Goal: Use online tool/utility: Utilize a website feature to perform a specific function

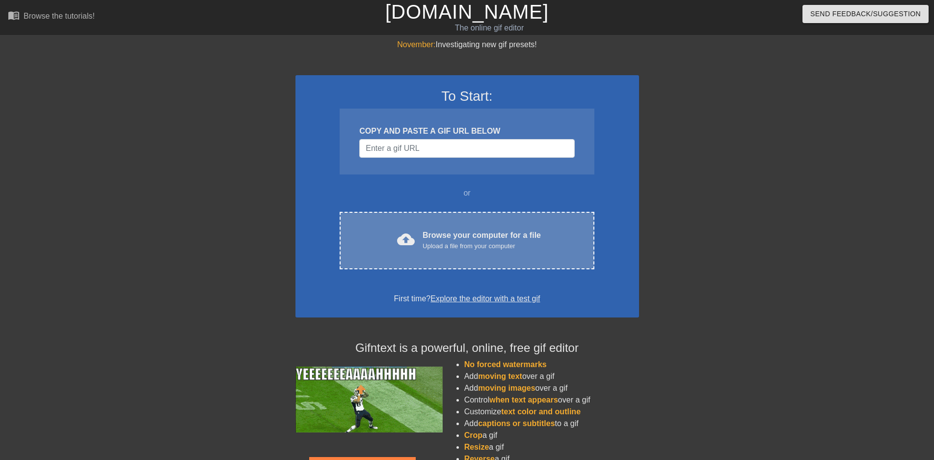
click at [461, 257] on div "cloud_upload Browse your computer for a file Upload a file from your computer C…" at bounding box center [467, 240] width 254 height 57
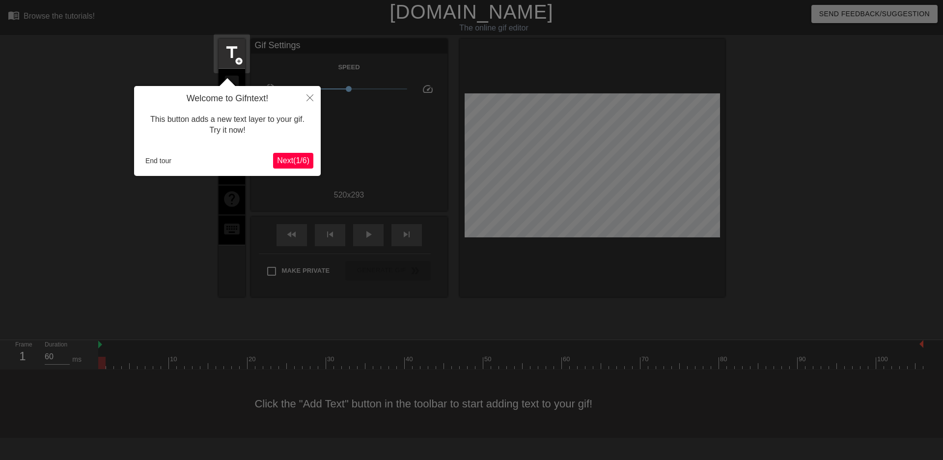
click at [286, 163] on span "Next ( 1 / 6 )" at bounding box center [293, 160] width 32 height 8
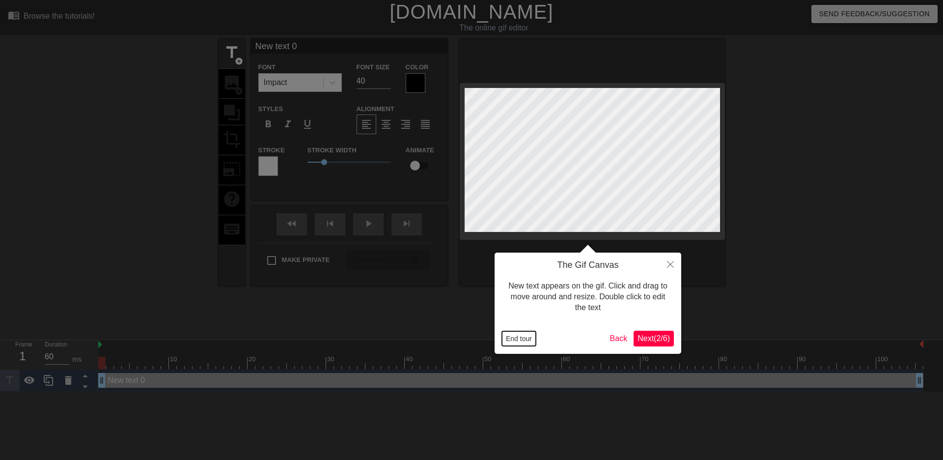
drag, startPoint x: 521, startPoint y: 335, endPoint x: 529, endPoint y: 334, distance: 7.9
click at [521, 335] on button "End tour" at bounding box center [519, 338] width 34 height 15
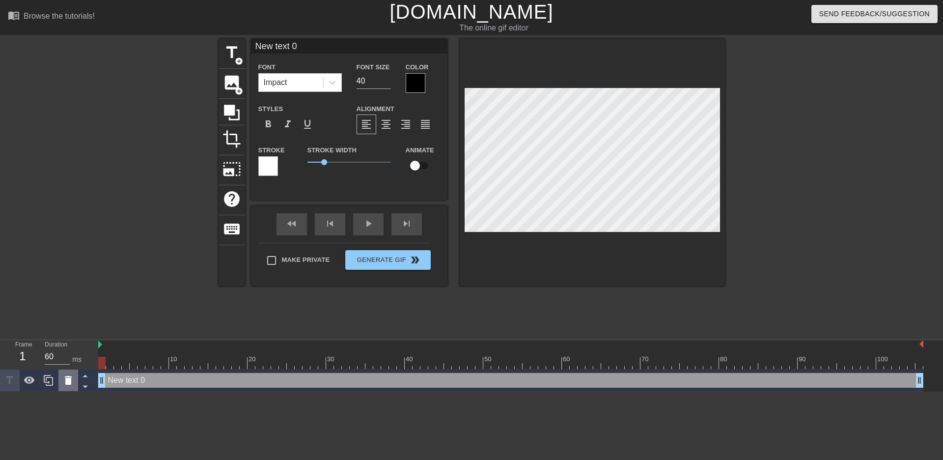
click at [66, 384] on icon at bounding box center [68, 380] width 7 height 9
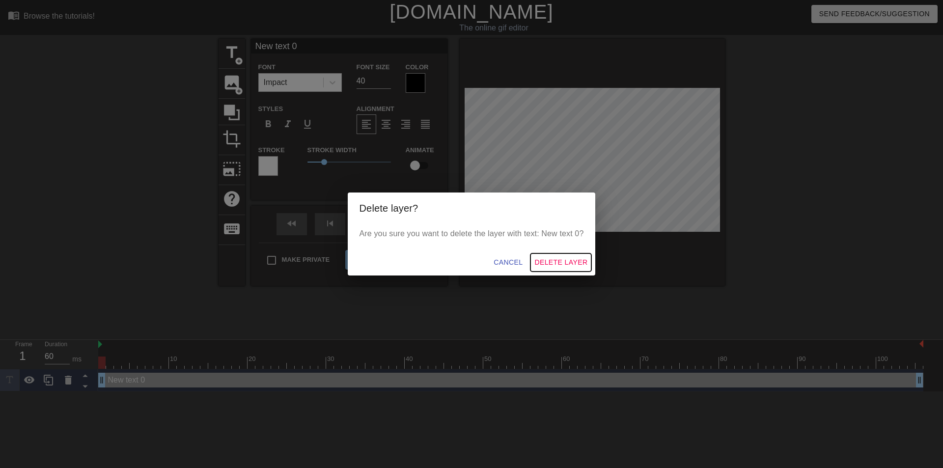
click at [549, 263] on span "Delete Layer" at bounding box center [560, 262] width 53 height 12
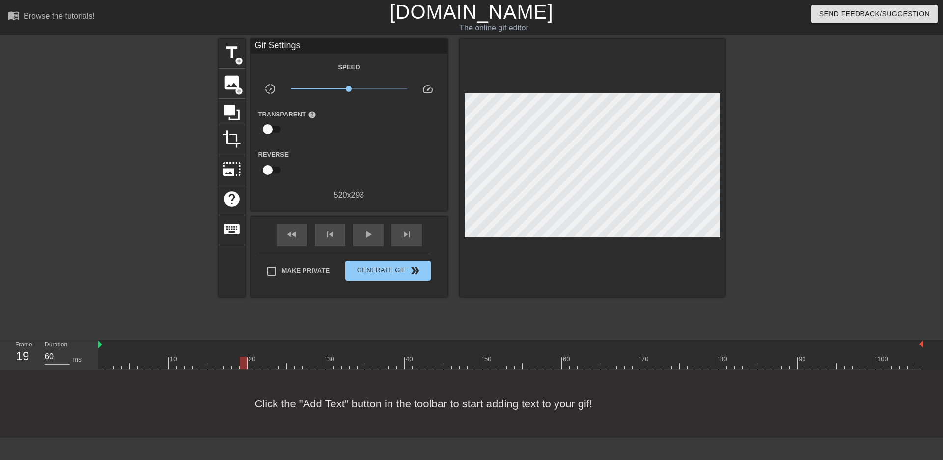
drag, startPoint x: 101, startPoint y: 360, endPoint x: 247, endPoint y: 366, distance: 145.9
click at [247, 366] on div at bounding box center [510, 362] width 825 height 12
type input "70"
drag, startPoint x: 244, startPoint y: 367, endPoint x: 252, endPoint y: 364, distance: 8.2
click at [252, 364] on div at bounding box center [250, 362] width 7 height 12
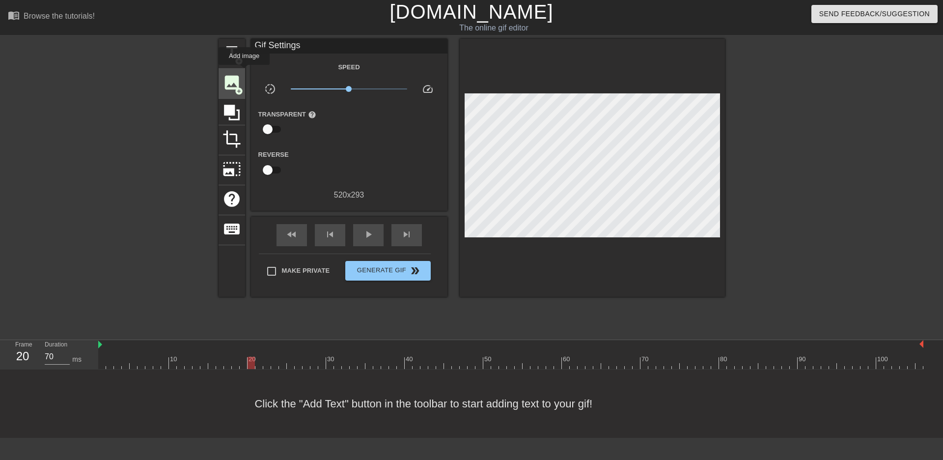
click at [244, 72] on div "image add_circle" at bounding box center [231, 84] width 27 height 30
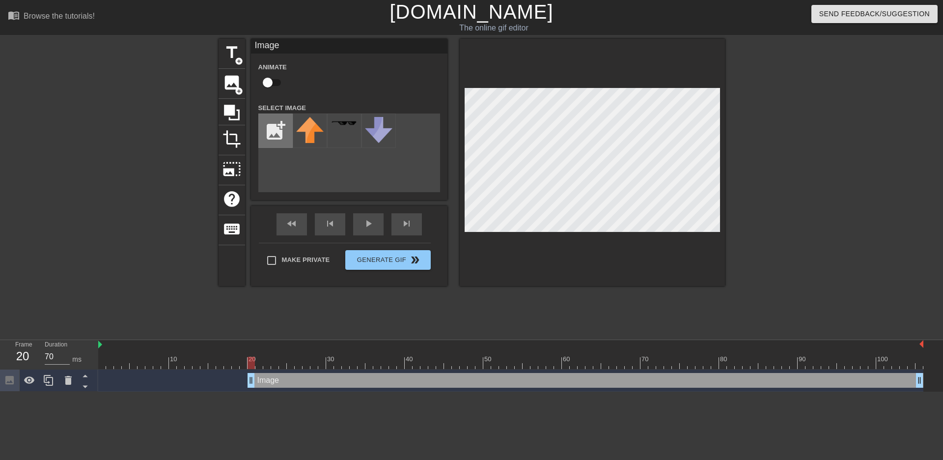
click at [275, 124] on input "file" at bounding box center [275, 130] width 33 height 33
type input "C:\fakepath\images.png"
click at [314, 138] on img at bounding box center [309, 130] width 27 height 27
click at [836, 220] on div at bounding box center [809, 186] width 147 height 295
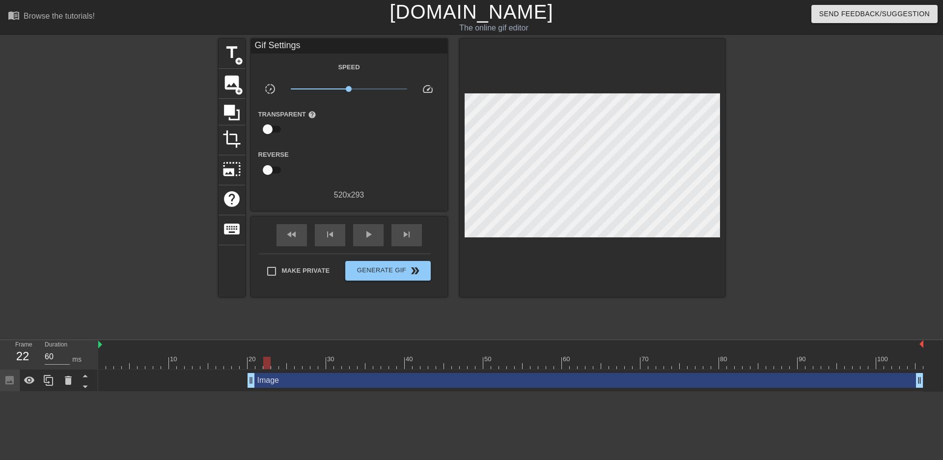
drag, startPoint x: 254, startPoint y: 362, endPoint x: 264, endPoint y: 359, distance: 10.6
click at [264, 359] on div at bounding box center [266, 362] width 7 height 12
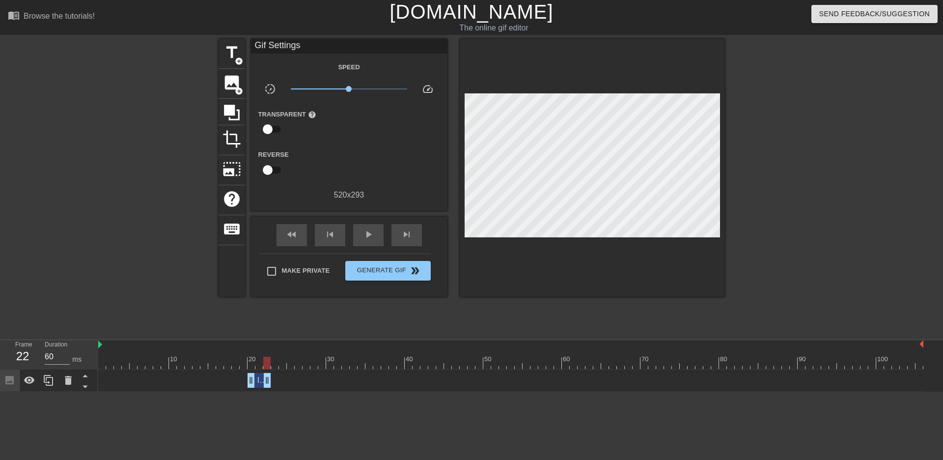
drag, startPoint x: 920, startPoint y: 380, endPoint x: 265, endPoint y: 381, distance: 655.4
drag, startPoint x: 265, startPoint y: 362, endPoint x: 271, endPoint y: 363, distance: 6.0
click at [271, 363] on div at bounding box center [274, 362] width 7 height 12
click at [272, 383] on div "Image drag_handle drag_handle" at bounding box center [510, 380] width 825 height 15
drag, startPoint x: 274, startPoint y: 362, endPoint x: 325, endPoint y: 364, distance: 50.1
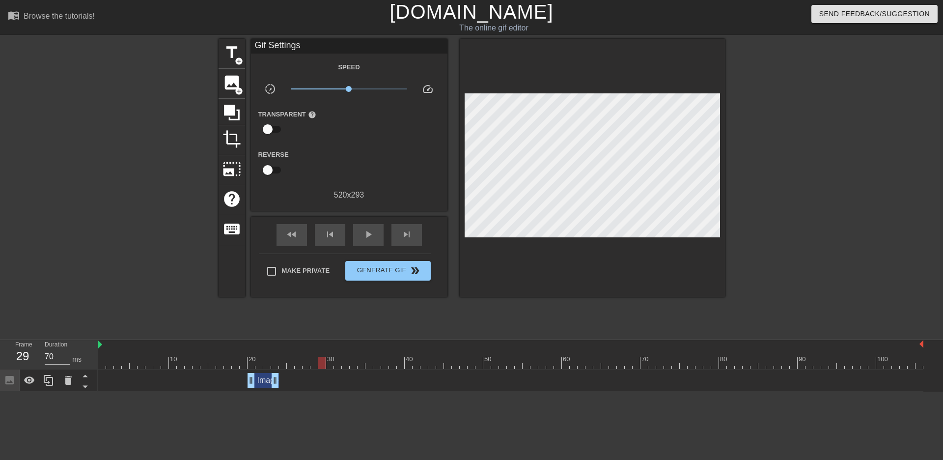
click at [325, 364] on div at bounding box center [321, 362] width 7 height 12
click at [235, 90] on span "add_circle" at bounding box center [239, 91] width 8 height 8
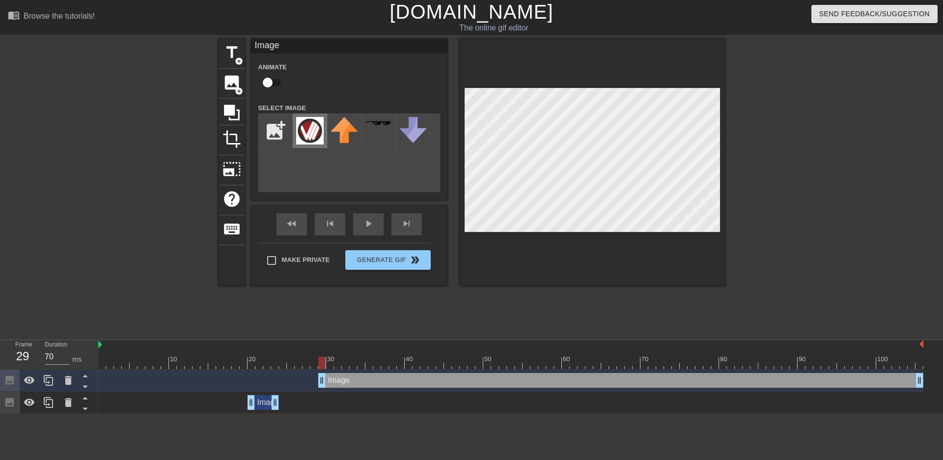
click at [323, 135] on img at bounding box center [309, 130] width 27 height 27
click at [261, 398] on div "Image drag_handle drag_handle" at bounding box center [262, 402] width 31 height 15
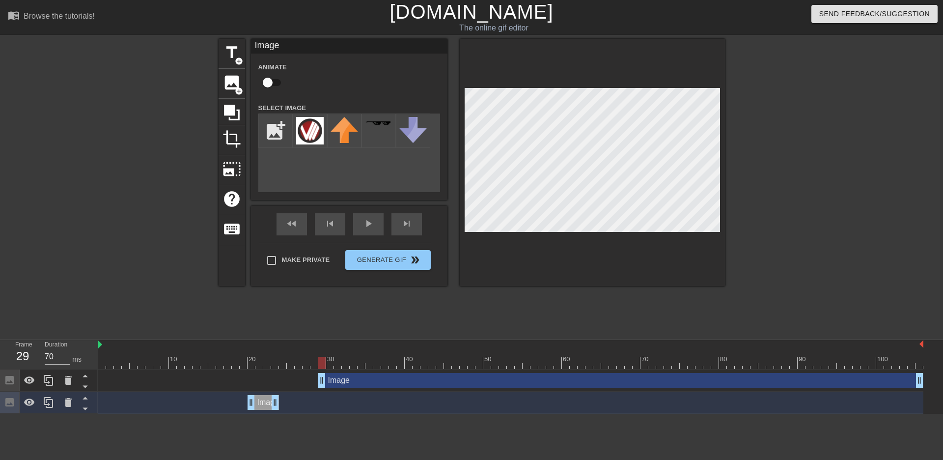
click at [337, 380] on div "Image drag_handle drag_handle" at bounding box center [620, 380] width 605 height 15
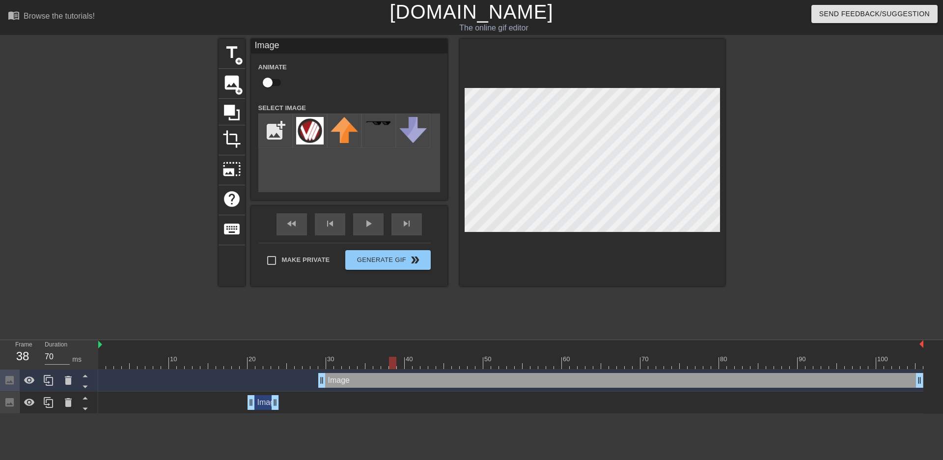
drag, startPoint x: 320, startPoint y: 360, endPoint x: 390, endPoint y: 362, distance: 69.7
click at [390, 362] on div at bounding box center [392, 362] width 7 height 12
drag, startPoint x: 390, startPoint y: 360, endPoint x: 273, endPoint y: 368, distance: 117.1
click at [277, 356] on div "10 20 30 40 50 60 70 80 90 100" at bounding box center [510, 354] width 825 height 29
click at [261, 399] on div "Image drag_handle drag_handle" at bounding box center [262, 402] width 31 height 15
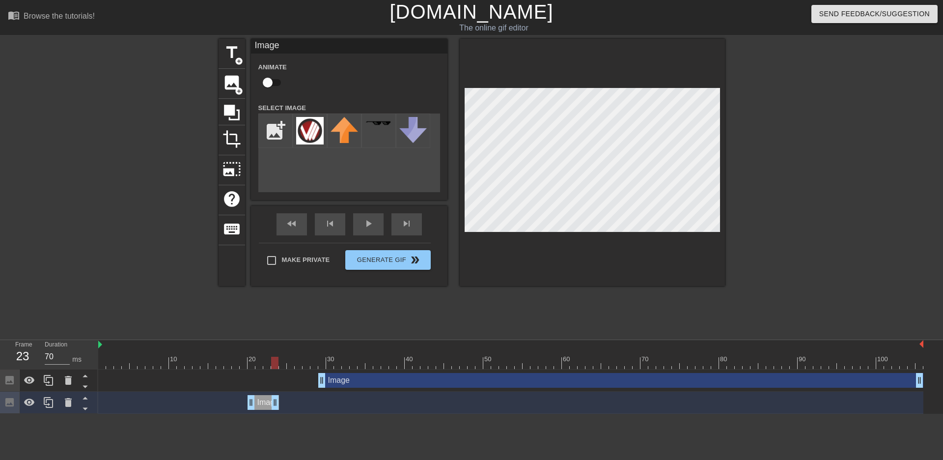
click at [465, 413] on html "menu_book Browse the tutorials! [DOMAIN_NAME] The online gif editor Send Feedba…" at bounding box center [471, 206] width 943 height 413
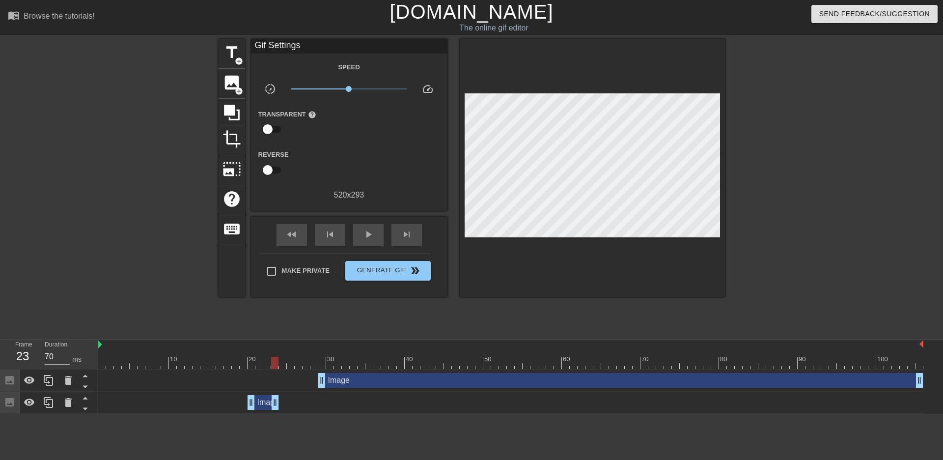
click at [333, 378] on div "Image drag_handle drag_handle" at bounding box center [620, 380] width 605 height 15
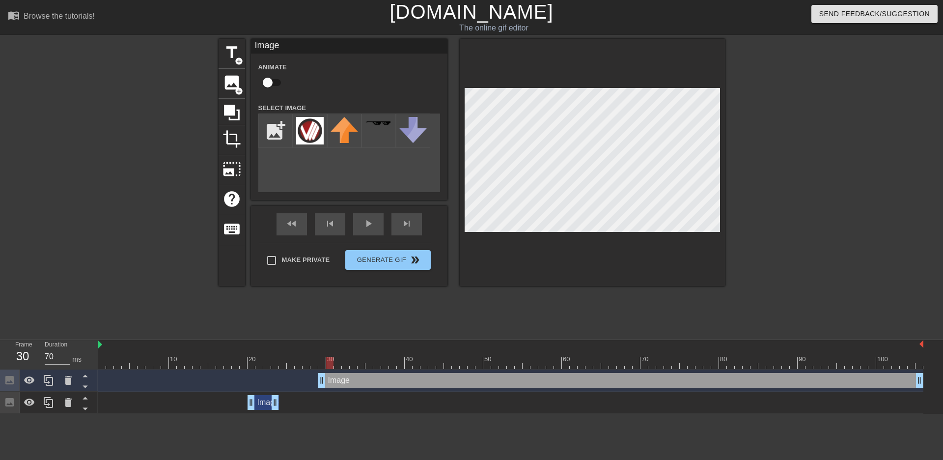
click at [331, 358] on div at bounding box center [510, 362] width 825 height 12
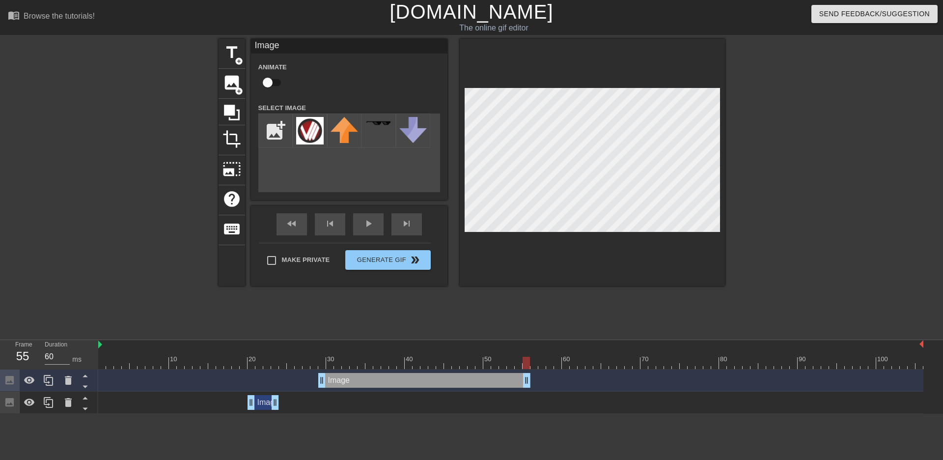
drag, startPoint x: 921, startPoint y: 381, endPoint x: 527, endPoint y: 380, distance: 394.2
click at [895, 244] on div "title add_circle image add_circle crop photo_size_select_large help keyboard Im…" at bounding box center [471, 186] width 943 height 295
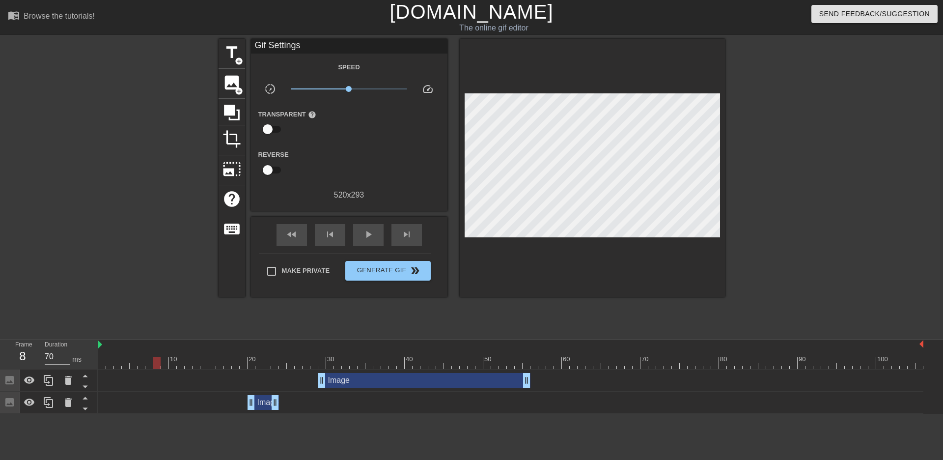
type input "60"
drag, startPoint x: 526, startPoint y: 363, endPoint x: 0, endPoint y: 357, distance: 525.8
click at [0, 357] on div "Frame 1 Duration 60 ms 10 20 30 40 50 60 70 80 90 100 Image drag_handle drag_ha…" at bounding box center [471, 377] width 943 height 74
click at [407, 268] on span "Generate Gif double_arrow" at bounding box center [387, 271] width 77 height 12
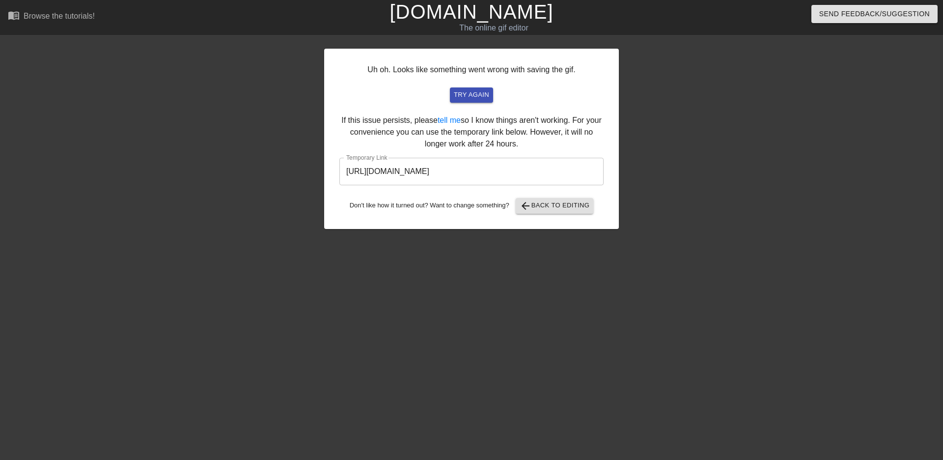
click at [572, 176] on input "[URL][DOMAIN_NAME]" at bounding box center [471, 171] width 264 height 27
drag, startPoint x: 553, startPoint y: 175, endPoint x: 330, endPoint y: 171, distance: 223.4
click at [281, 171] on div "Uh oh. Looks like something went wrong with saving the gif. try again If this i…" at bounding box center [471, 186] width 943 height 295
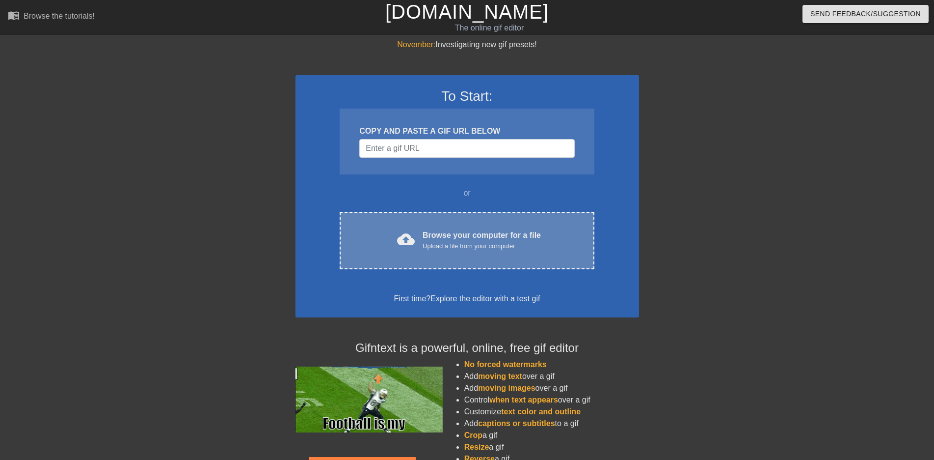
click at [444, 240] on div "Browse your computer for a file Upload a file from your computer" at bounding box center [482, 240] width 118 height 22
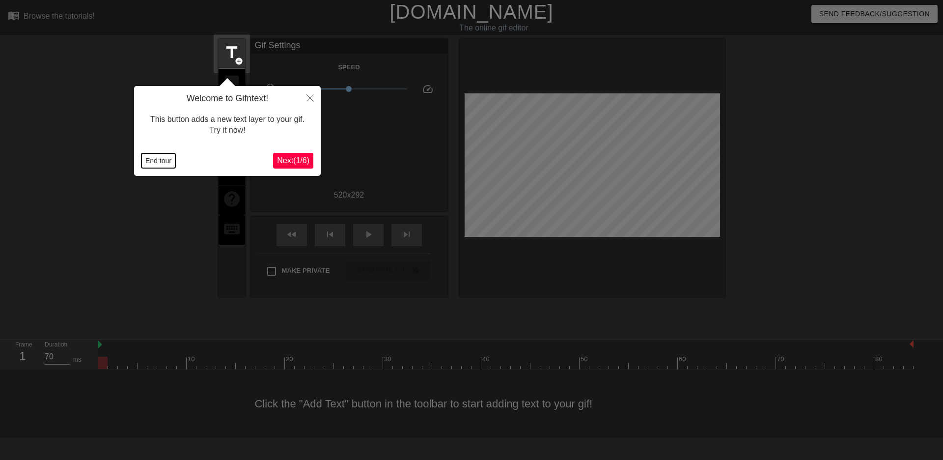
click at [164, 158] on button "End tour" at bounding box center [158, 160] width 34 height 15
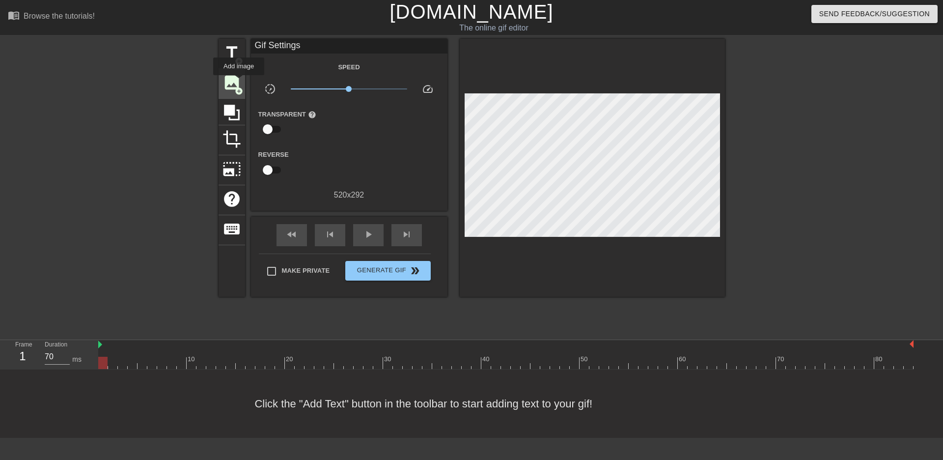
click at [239, 82] on span "image" at bounding box center [231, 82] width 19 height 19
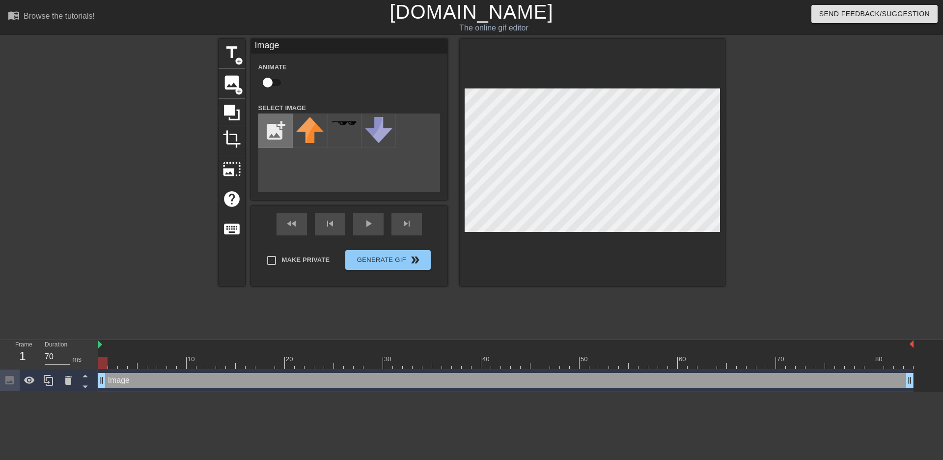
click at [272, 130] on input "file" at bounding box center [275, 130] width 33 height 33
type input "C:\fakepath\Capture.PNG"
click at [311, 135] on img at bounding box center [309, 126] width 27 height 19
click at [854, 188] on div at bounding box center [809, 186] width 147 height 295
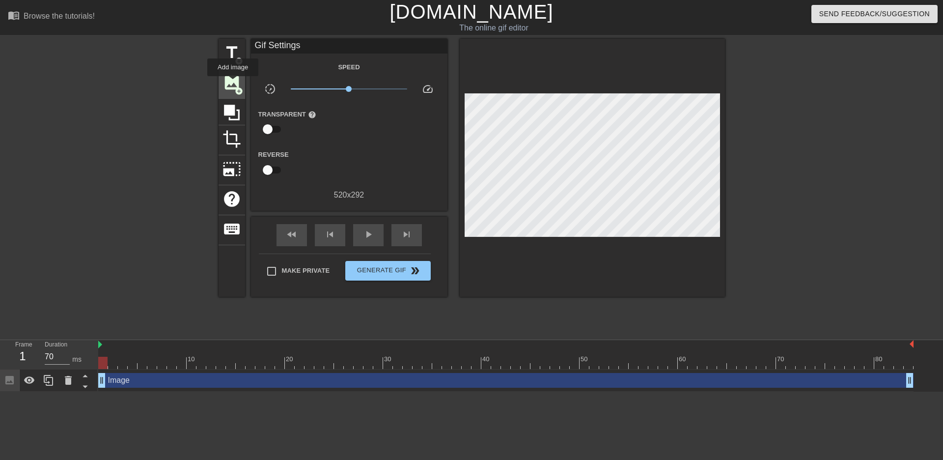
click at [233, 83] on span "image" at bounding box center [231, 82] width 19 height 19
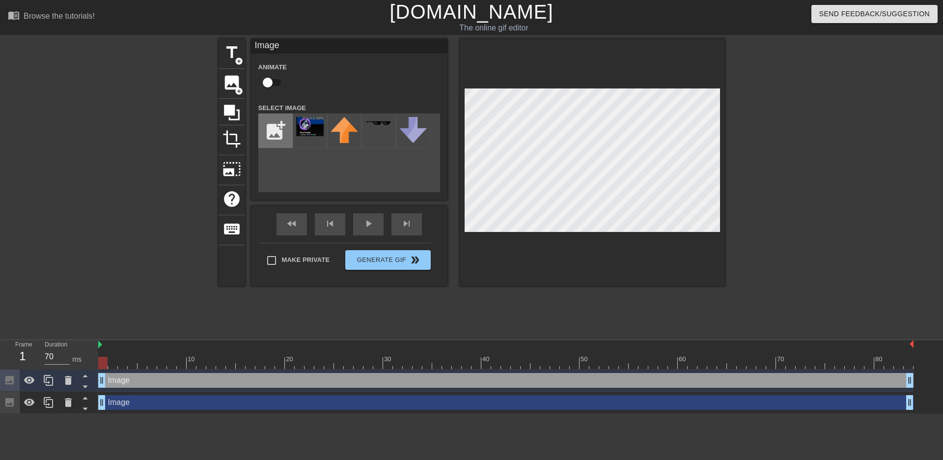
click at [271, 137] on input "file" at bounding box center [275, 130] width 33 height 33
type input "C:\fakepath\Capture23.PNG"
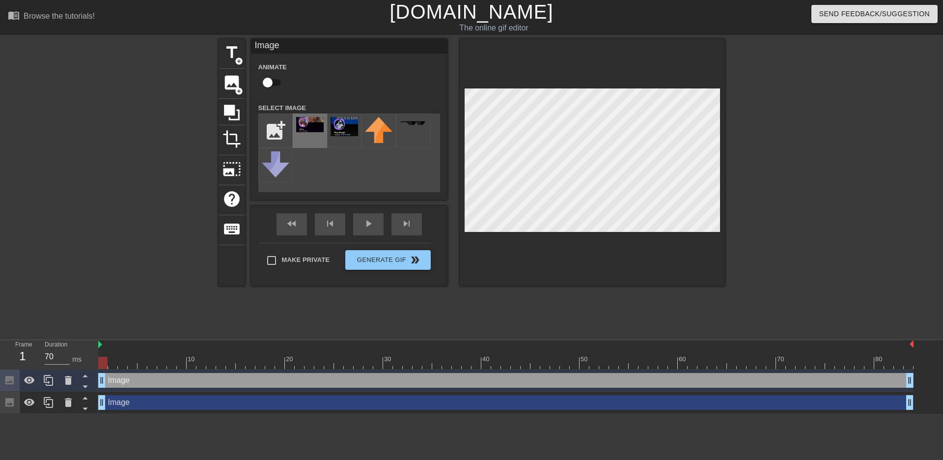
click at [313, 132] on img at bounding box center [309, 124] width 27 height 15
click at [835, 204] on div at bounding box center [809, 186] width 147 height 295
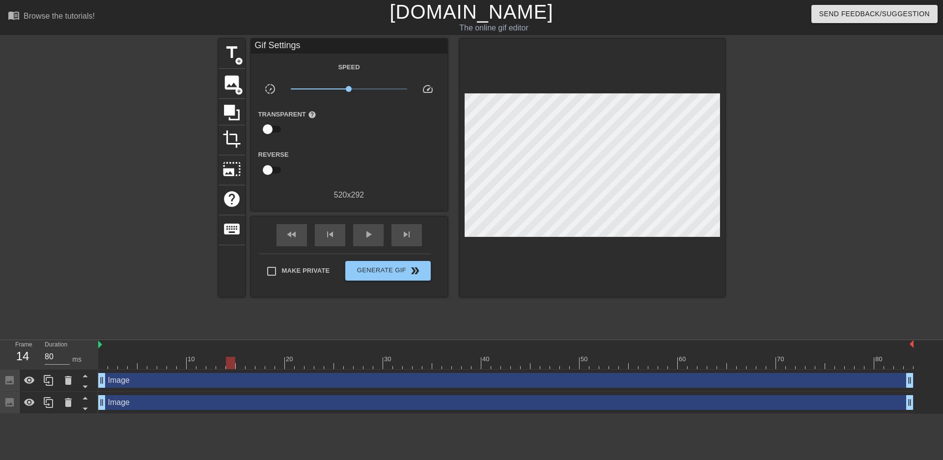
drag, startPoint x: 104, startPoint y: 361, endPoint x: 229, endPoint y: 370, distance: 126.0
click at [229, 370] on div "10 20 30 40 50 60 70 80 Image drag_handle drag_handle Image drag_handle drag_ha…" at bounding box center [520, 377] width 844 height 74
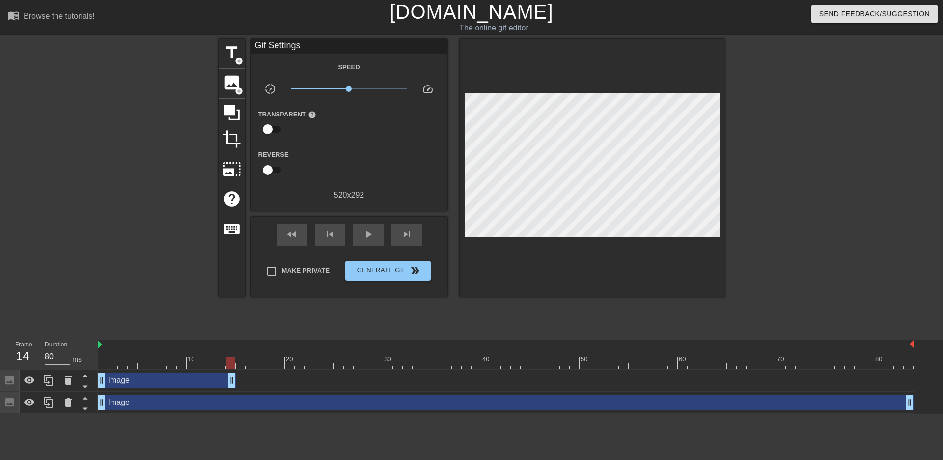
drag, startPoint x: 910, startPoint y: 380, endPoint x: 235, endPoint y: 383, distance: 675.1
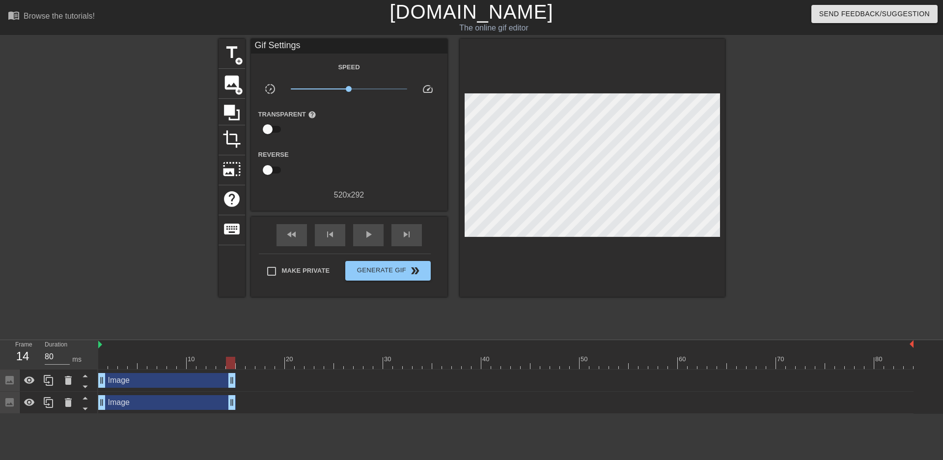
drag, startPoint x: 910, startPoint y: 402, endPoint x: 235, endPoint y: 399, distance: 675.1
click at [173, 164] on div at bounding box center [132, 186] width 147 height 295
type input "70"
drag, startPoint x: 232, startPoint y: 361, endPoint x: 241, endPoint y: 361, distance: 8.8
click at [241, 361] on div at bounding box center [240, 362] width 9 height 12
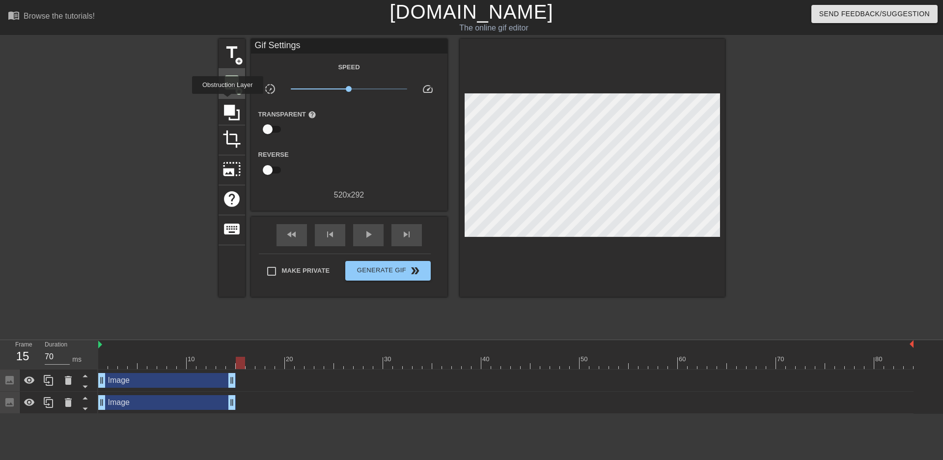
click at [233, 84] on span "image" at bounding box center [231, 82] width 19 height 19
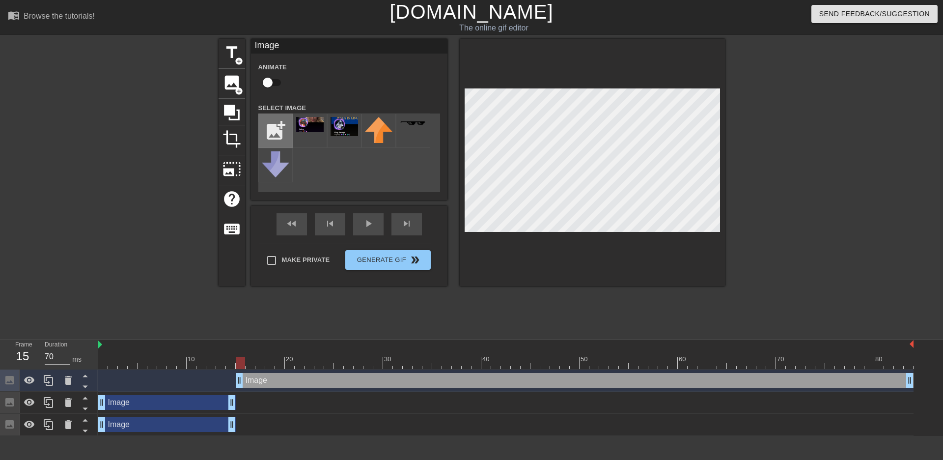
click at [287, 128] on input "file" at bounding box center [275, 130] width 33 height 33
type input "C:\fakepath\3411.PNG"
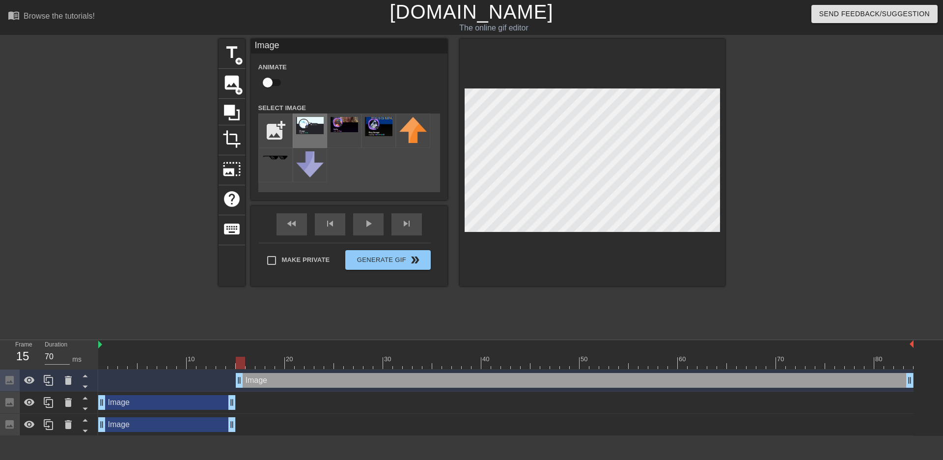
click at [323, 135] on div at bounding box center [310, 130] width 34 height 34
click at [844, 183] on div at bounding box center [809, 186] width 147 height 295
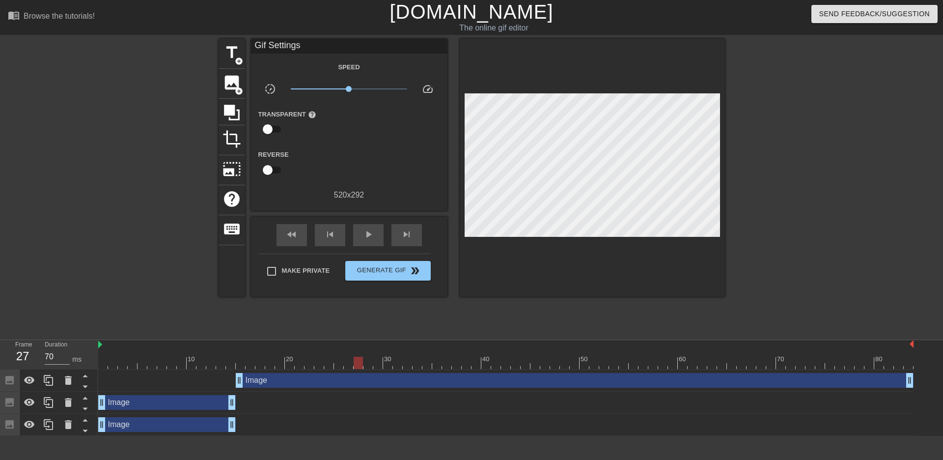
drag, startPoint x: 241, startPoint y: 359, endPoint x: 354, endPoint y: 361, distance: 113.9
click at [354, 361] on div at bounding box center [357, 362] width 9 height 12
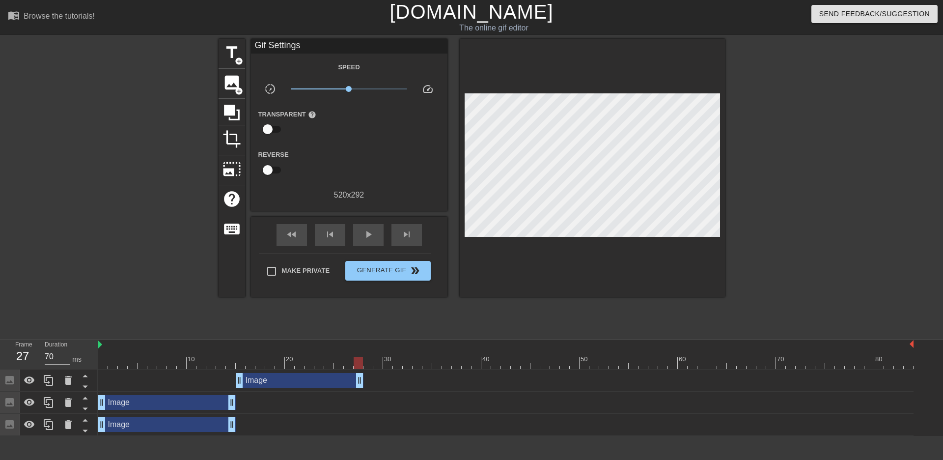
drag, startPoint x: 908, startPoint y: 381, endPoint x: 362, endPoint y: 382, distance: 546.4
click at [451, 316] on div "title add_circle image add_circle crop photo_size_select_large help keyboard Gi…" at bounding box center [471, 186] width 506 height 295
click at [368, 357] on div at bounding box center [505, 362] width 815 height 12
click at [224, 88] on span "image" at bounding box center [231, 82] width 19 height 19
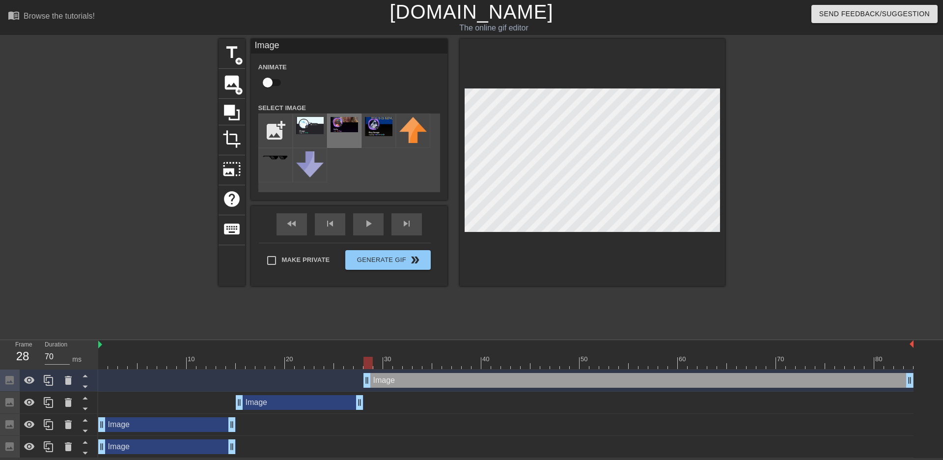
click at [348, 130] on img at bounding box center [343, 124] width 27 height 15
click at [384, 126] on img at bounding box center [378, 126] width 27 height 19
click at [450, 306] on div "title add_circle image add_circle crop photo_size_select_large help keyboard Im…" at bounding box center [471, 186] width 506 height 295
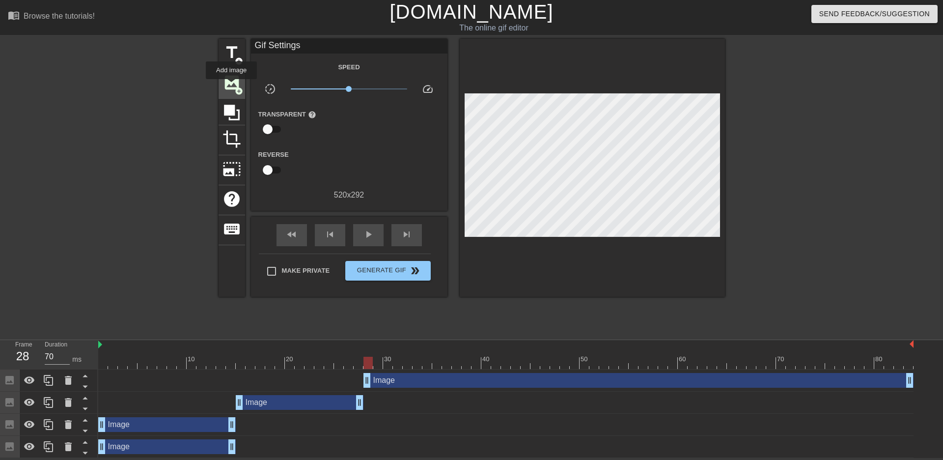
click at [231, 86] on span "image" at bounding box center [231, 82] width 19 height 19
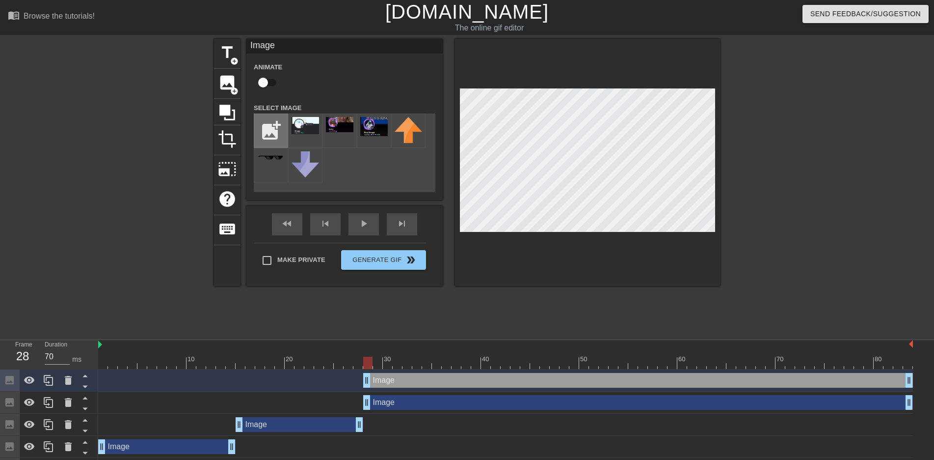
click at [271, 126] on input "file" at bounding box center [270, 130] width 33 height 33
click at [351, 130] on img at bounding box center [339, 124] width 27 height 15
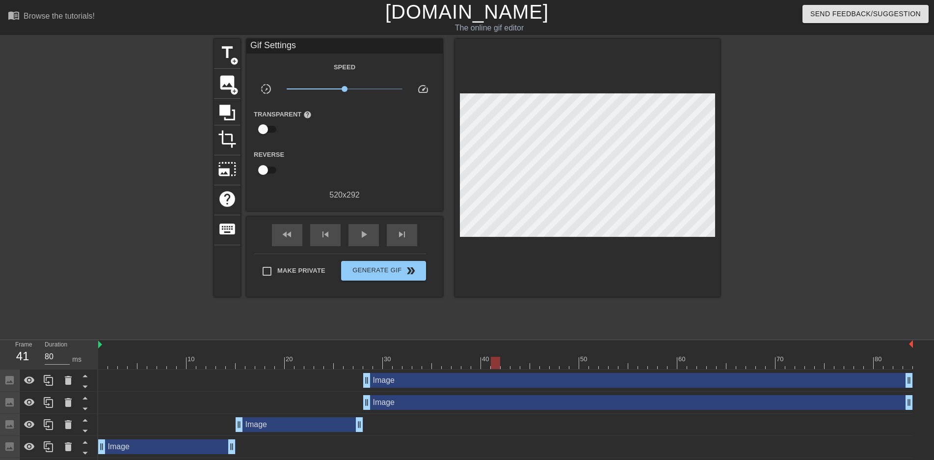
drag, startPoint x: 375, startPoint y: 360, endPoint x: 498, endPoint y: 362, distance: 123.7
click at [498, 362] on div at bounding box center [495, 362] width 9 height 12
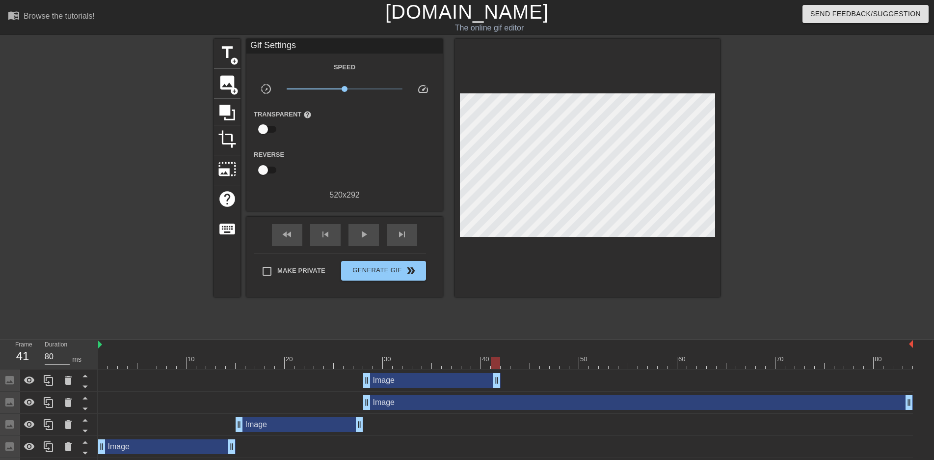
drag, startPoint x: 912, startPoint y: 380, endPoint x: 501, endPoint y: 380, distance: 411.4
click at [501, 380] on div "Image drag_handle drag_handle" at bounding box center [505, 380] width 815 height 15
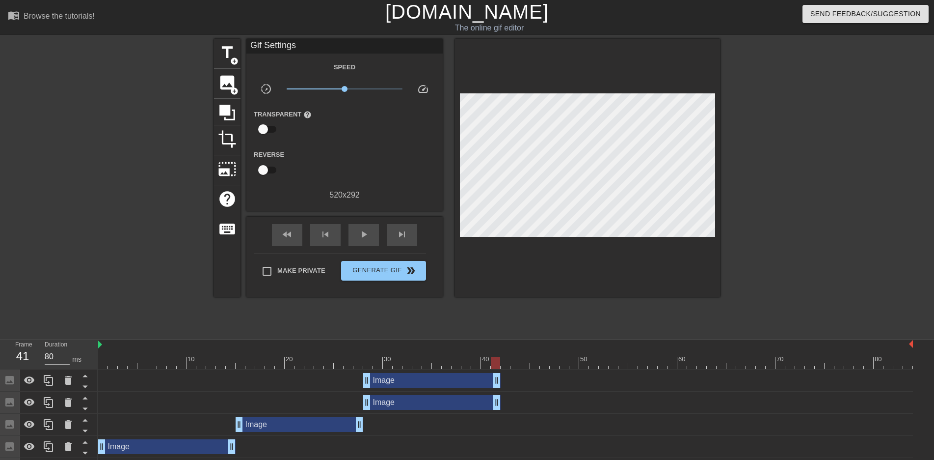
drag, startPoint x: 911, startPoint y: 405, endPoint x: 500, endPoint y: 400, distance: 411.0
click at [507, 365] on div at bounding box center [505, 362] width 815 height 12
click at [225, 77] on span "image" at bounding box center [227, 82] width 19 height 19
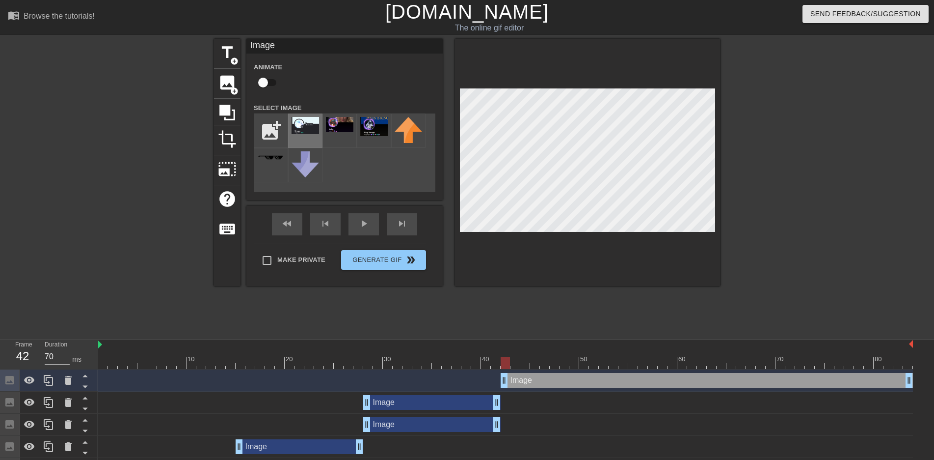
click at [297, 120] on img at bounding box center [305, 125] width 27 height 17
drag, startPoint x: 506, startPoint y: 363, endPoint x: 664, endPoint y: 371, distance: 158.3
click at [664, 371] on div "10 20 30 40 50 60 70 80 Image drag_handle drag_handle Image drag_handle drag_ha…" at bounding box center [516, 421] width 836 height 162
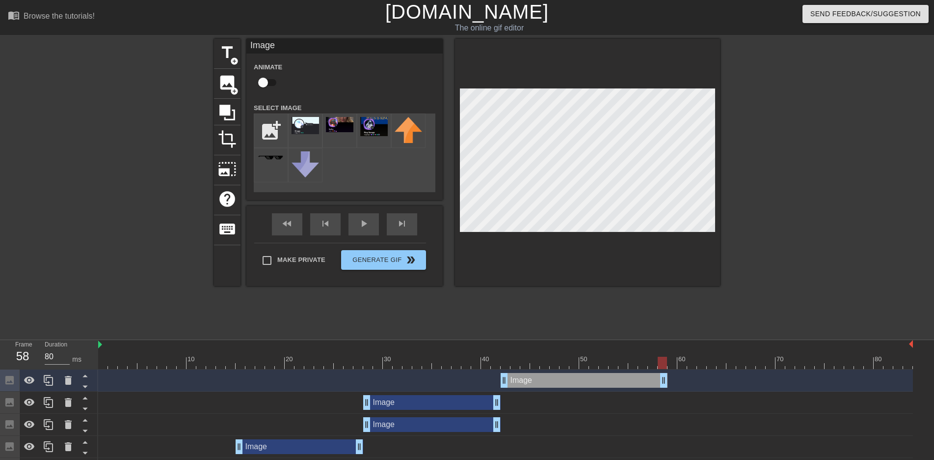
drag, startPoint x: 911, startPoint y: 380, endPoint x: 665, endPoint y: 384, distance: 246.0
click at [671, 360] on div at bounding box center [505, 362] width 815 height 12
click at [775, 257] on div at bounding box center [805, 186] width 147 height 295
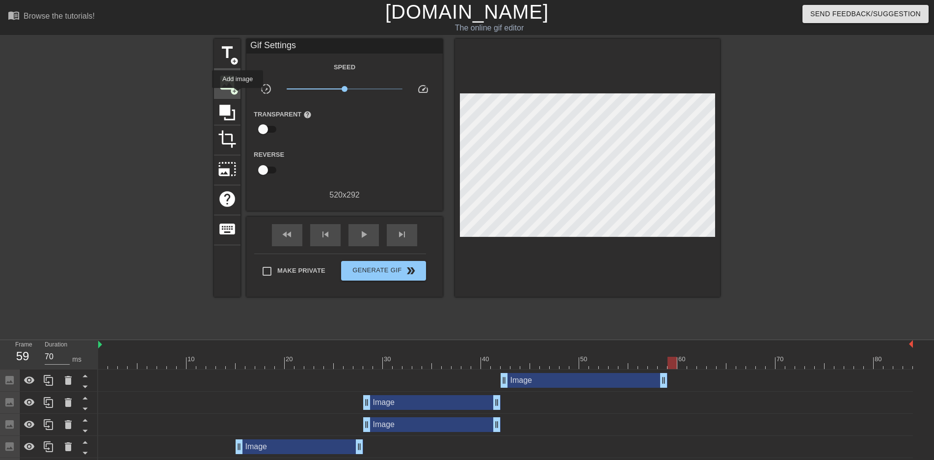
click at [237, 93] on span "add_circle" at bounding box center [234, 91] width 8 height 8
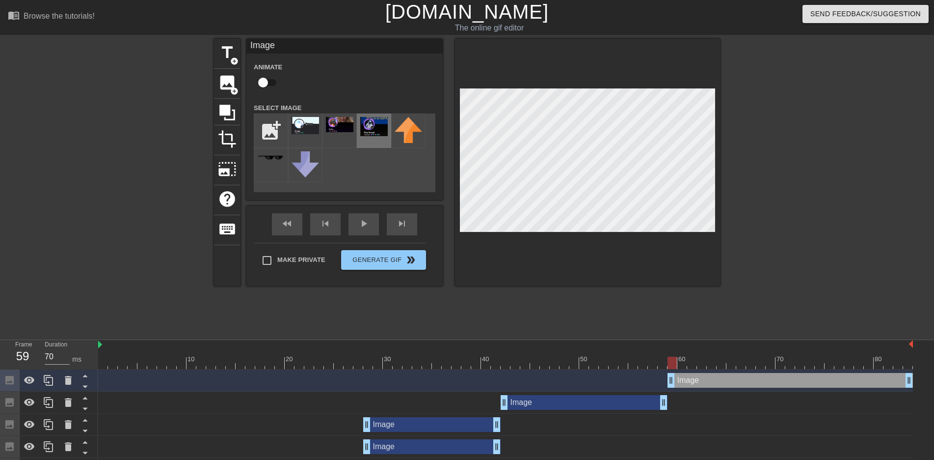
click at [374, 132] on img at bounding box center [373, 126] width 27 height 19
click at [722, 341] on div at bounding box center [505, 345] width 815 height 10
click at [268, 128] on input "file" at bounding box center [270, 130] width 33 height 33
click at [226, 89] on span "image" at bounding box center [227, 82] width 19 height 19
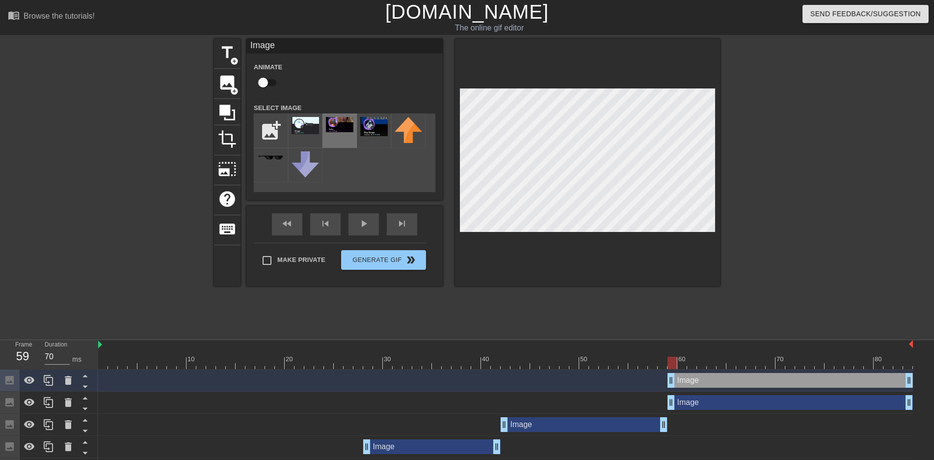
click at [344, 123] on img at bounding box center [339, 124] width 27 height 15
drag, startPoint x: 676, startPoint y: 361, endPoint x: 932, endPoint y: 376, distance: 257.2
click at [932, 376] on div "10 20 30 40 50 60 70 80 Image drag_handle drag_handle Image drag_handle drag_ha…" at bounding box center [516, 443] width 836 height 206
type input "70"
drag, startPoint x: 910, startPoint y: 365, endPoint x: 20, endPoint y: 358, distance: 890.1
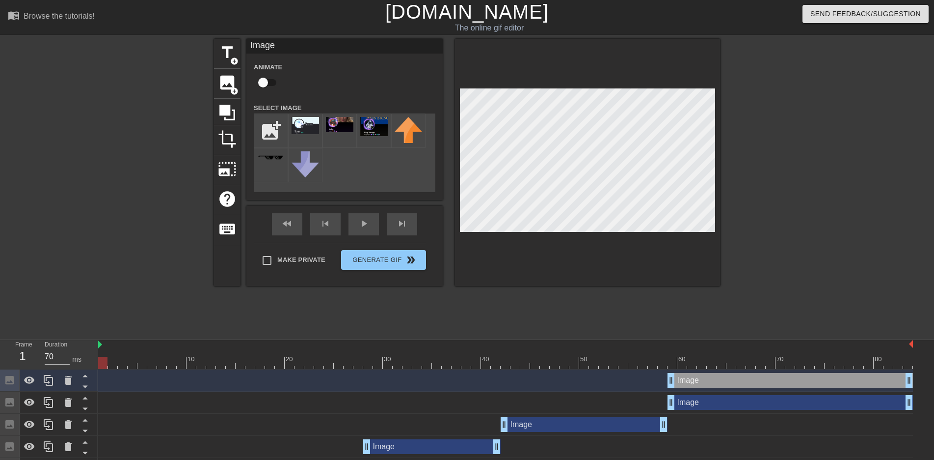
click at [20, 358] on div "Frame 1 Duration 70 ms 10 20 30 40 50 60 70 80 Image drag_handle drag_handle Im…" at bounding box center [467, 443] width 934 height 206
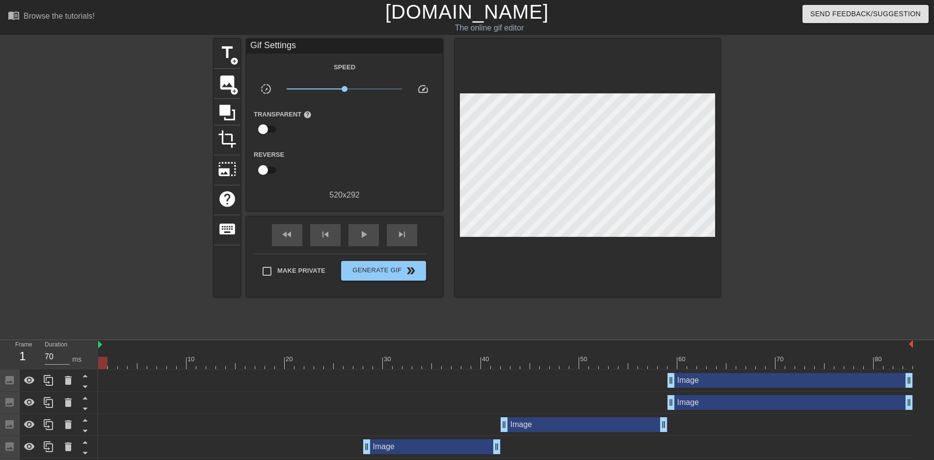
click at [104, 177] on div at bounding box center [128, 186] width 147 height 295
click at [382, 269] on span "Generate Gif double_arrow" at bounding box center [383, 271] width 77 height 12
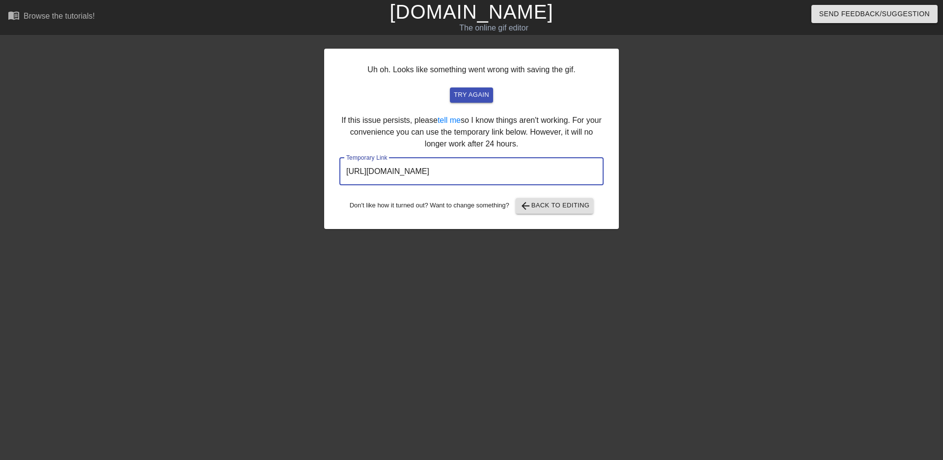
click at [537, 171] on input "https://www.gifntext.com/temp_generations/6p6688Wy.gif" at bounding box center [471, 171] width 264 height 27
drag, startPoint x: 560, startPoint y: 172, endPoint x: 244, endPoint y: 184, distance: 316.9
click at [238, 184] on div "Uh oh. Looks like something went wrong with saving the gif. try again If this i…" at bounding box center [471, 186] width 943 height 295
